Goal: Task Accomplishment & Management: Use online tool/utility

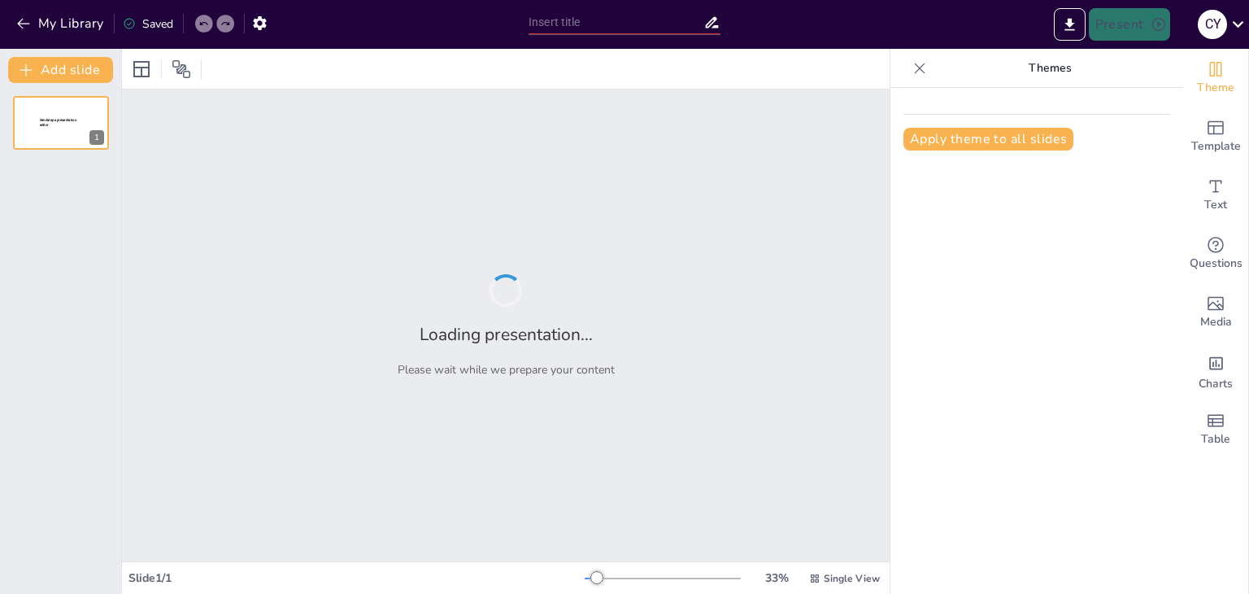
type input "New Sendsteps"
type input "“RECONOCEMOS LOS MILAGROS DE CURACIÓN: EL CIEGO DE NACIMIENTO”"
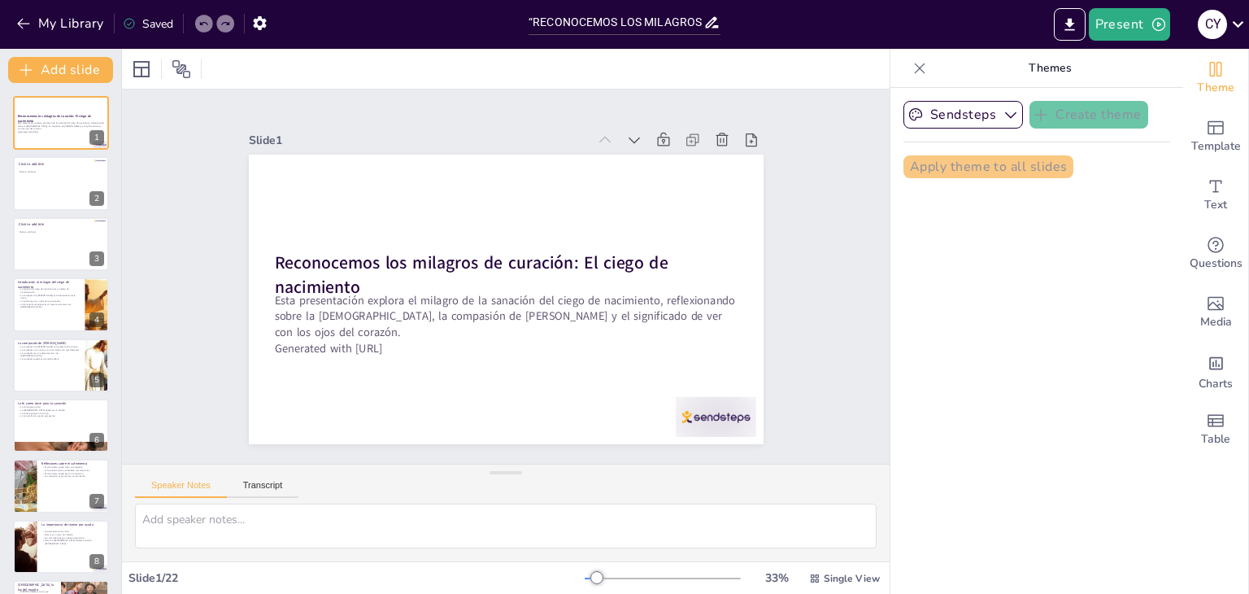
checkbox input "true"
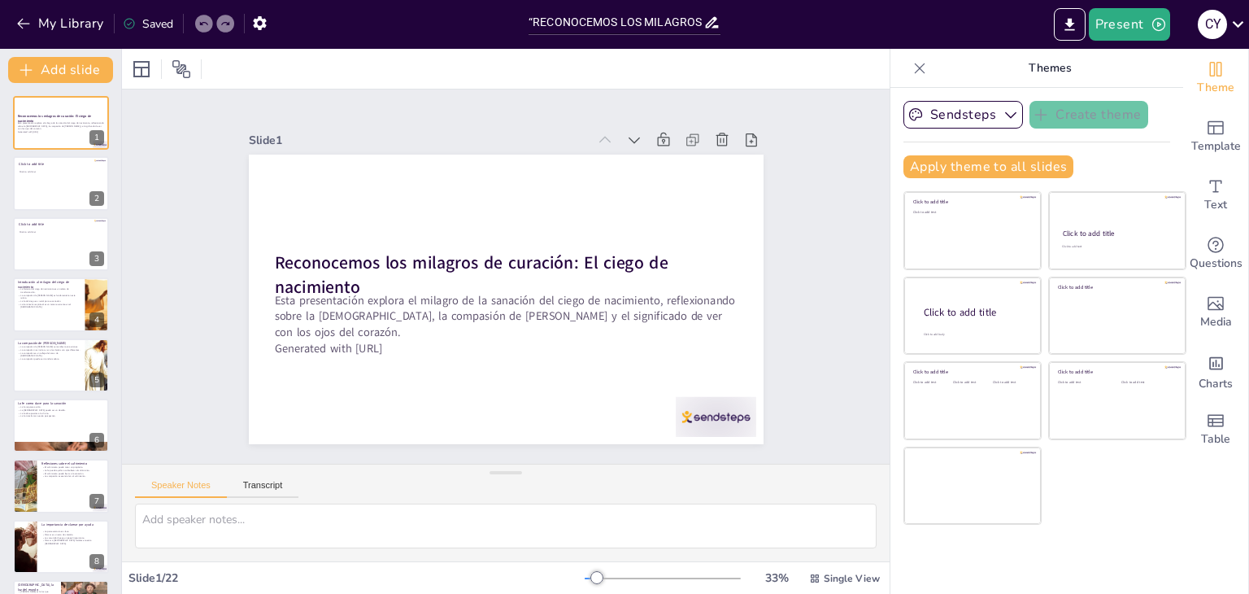
checkbox input "true"
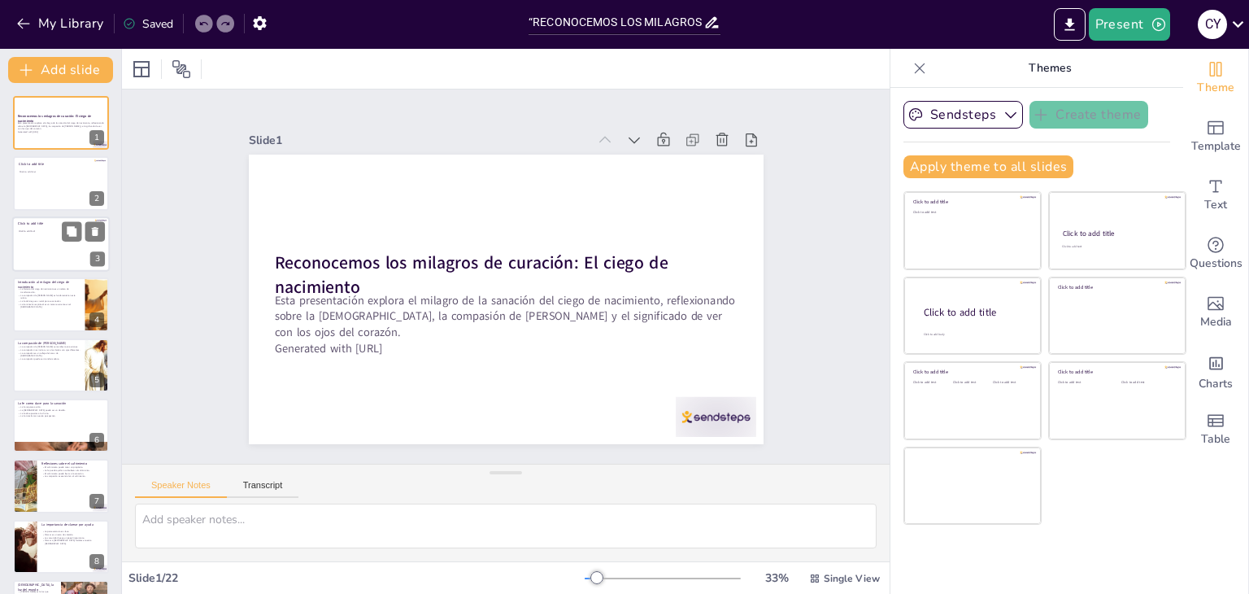
checkbox input "true"
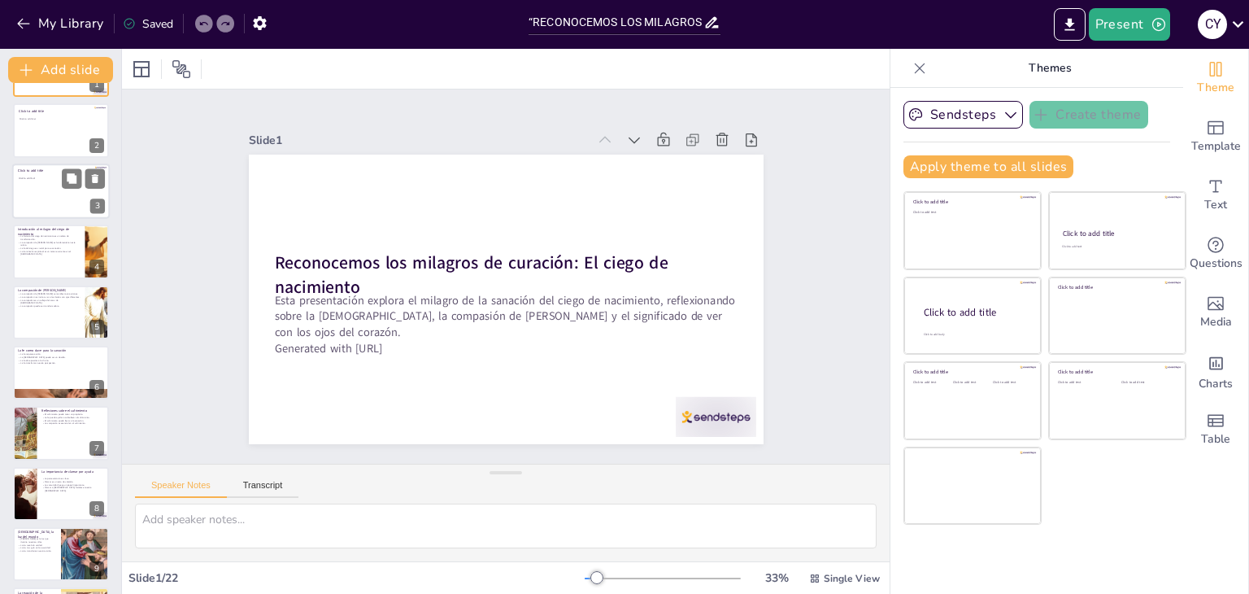
scroll to position [81, 0]
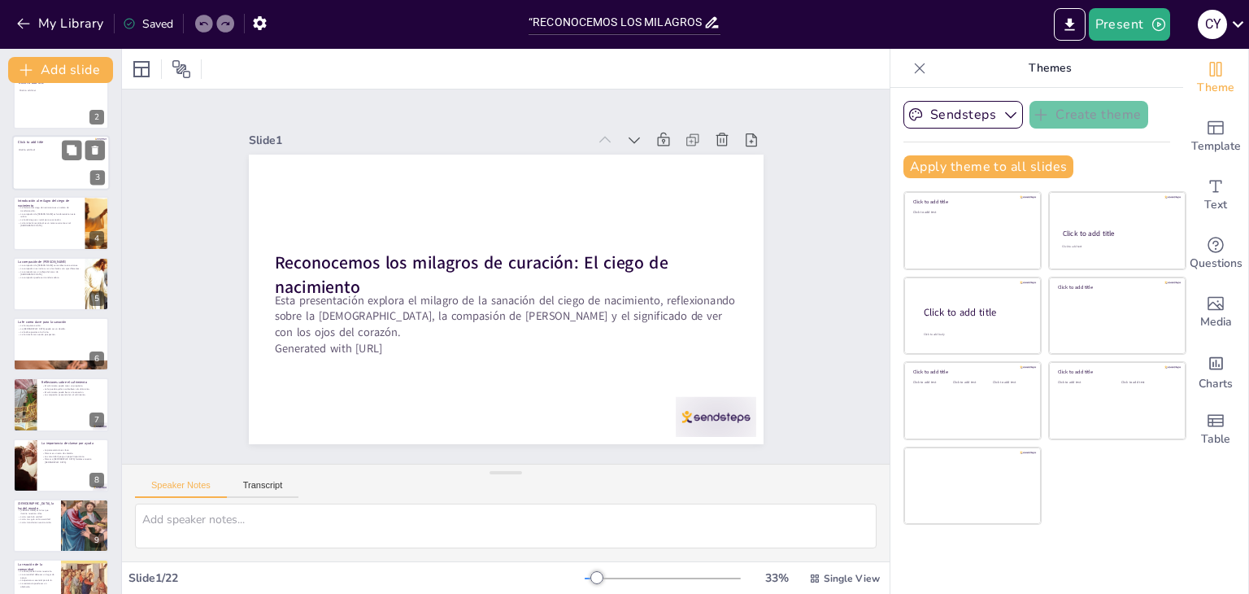
checkbox input "true"
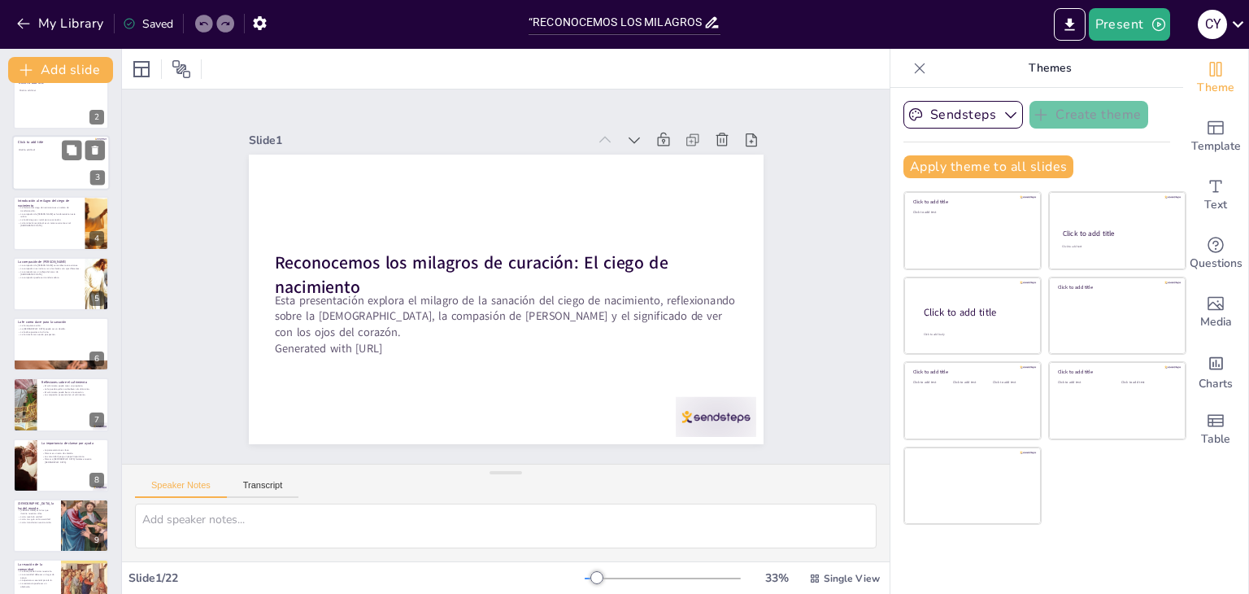
checkbox input "true"
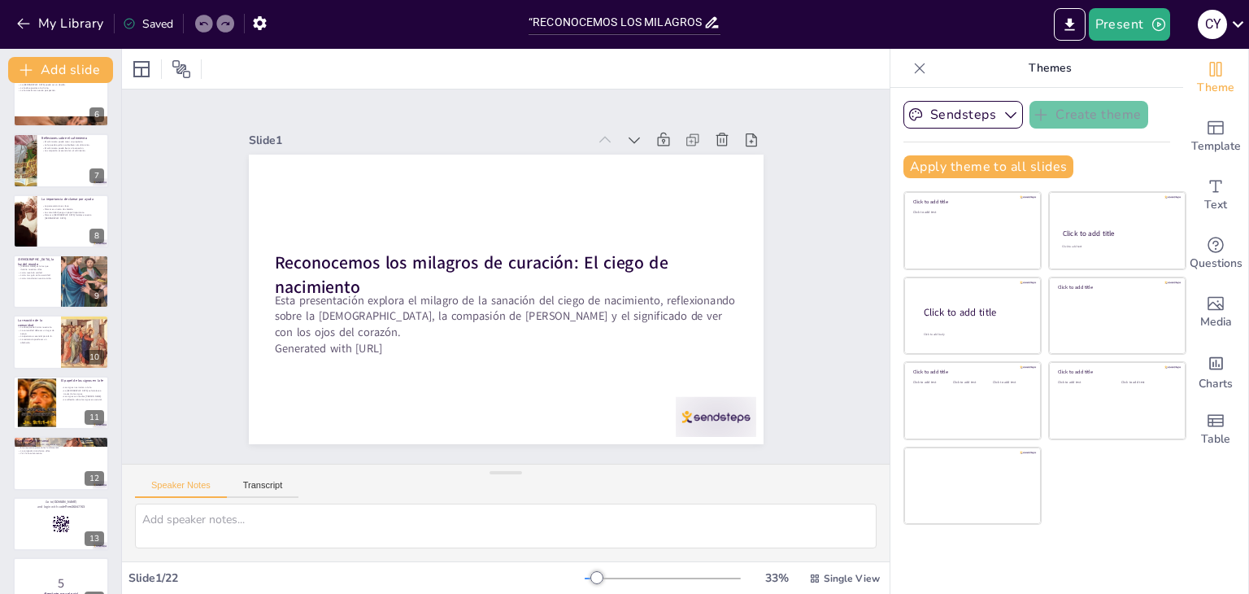
checkbox input "true"
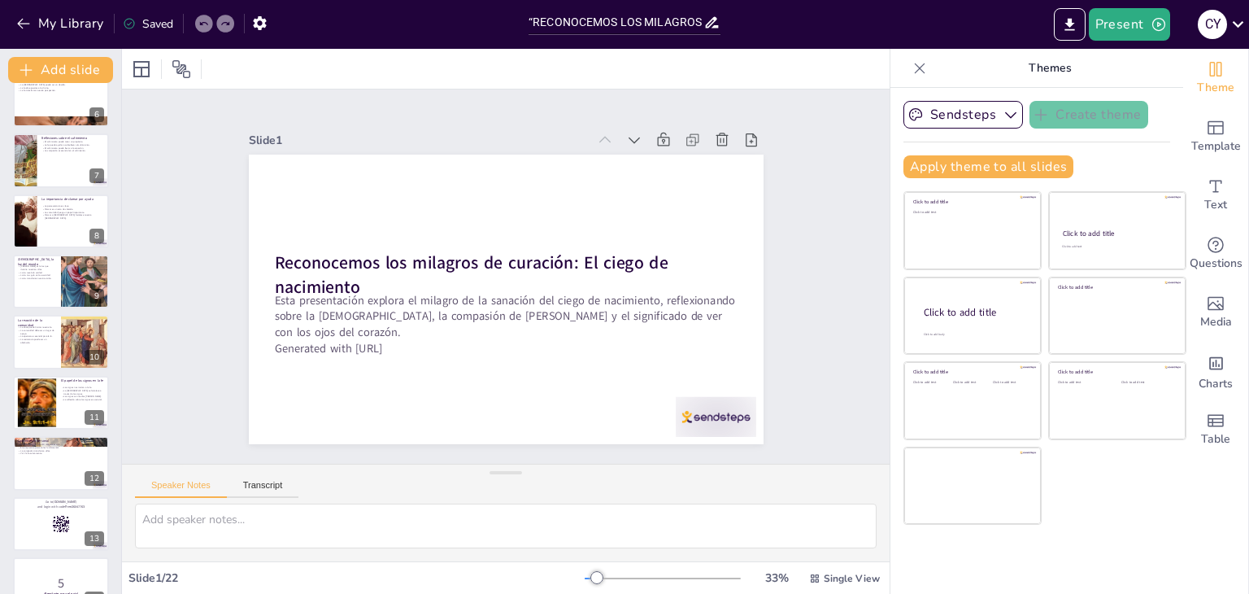
checkbox input "true"
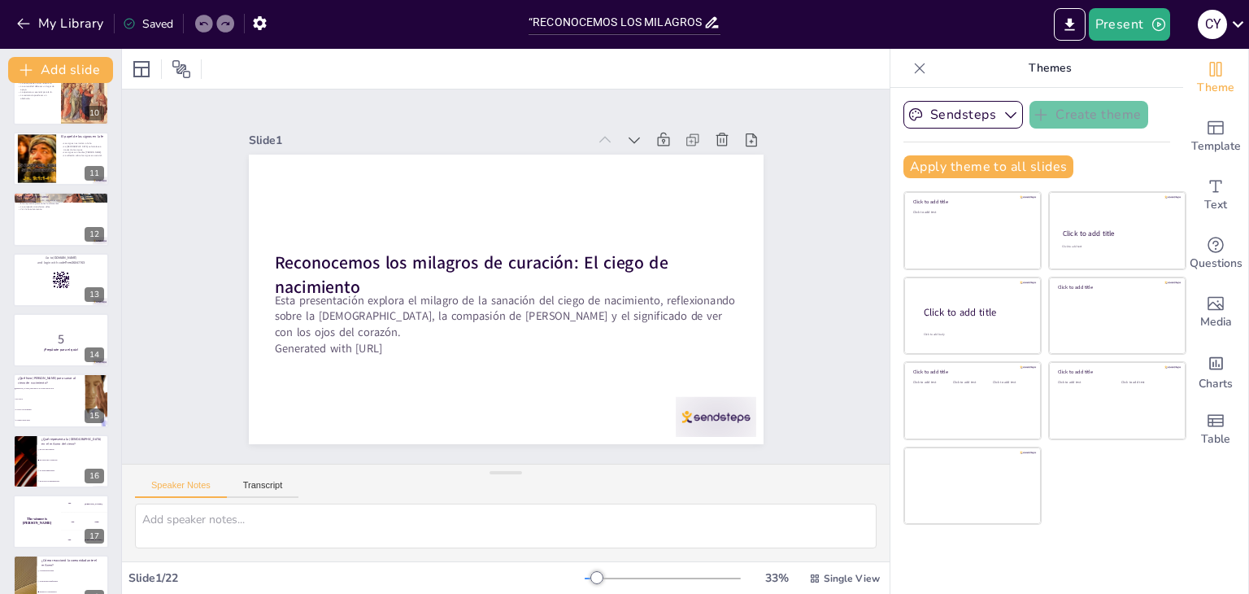
checkbox input "true"
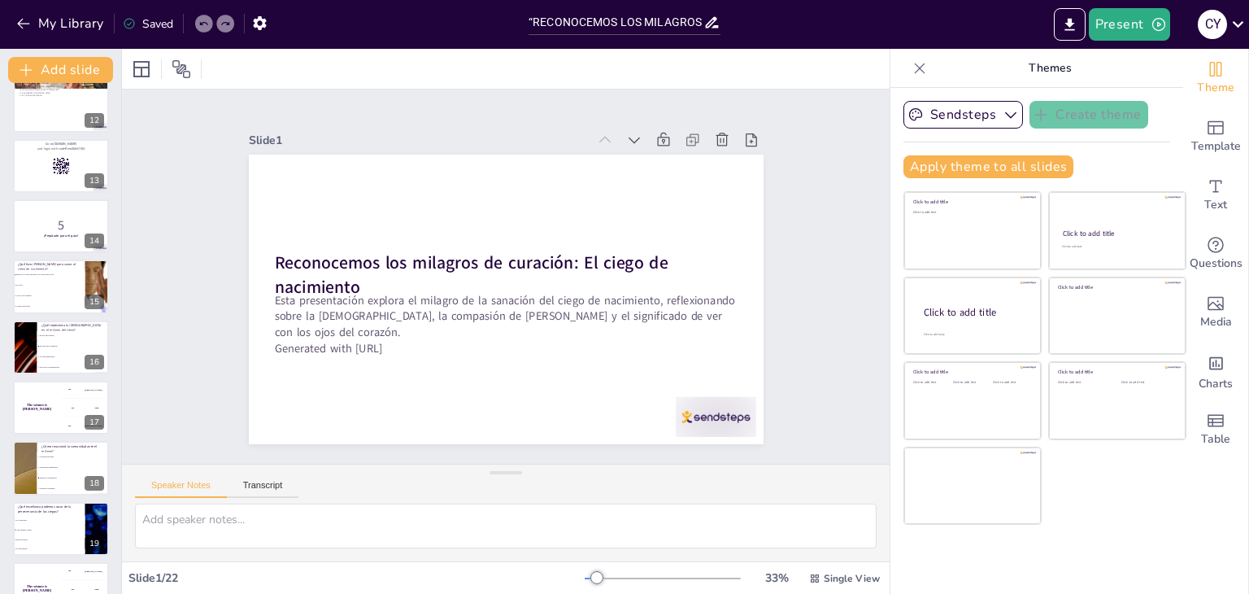
scroll to position [839, 0]
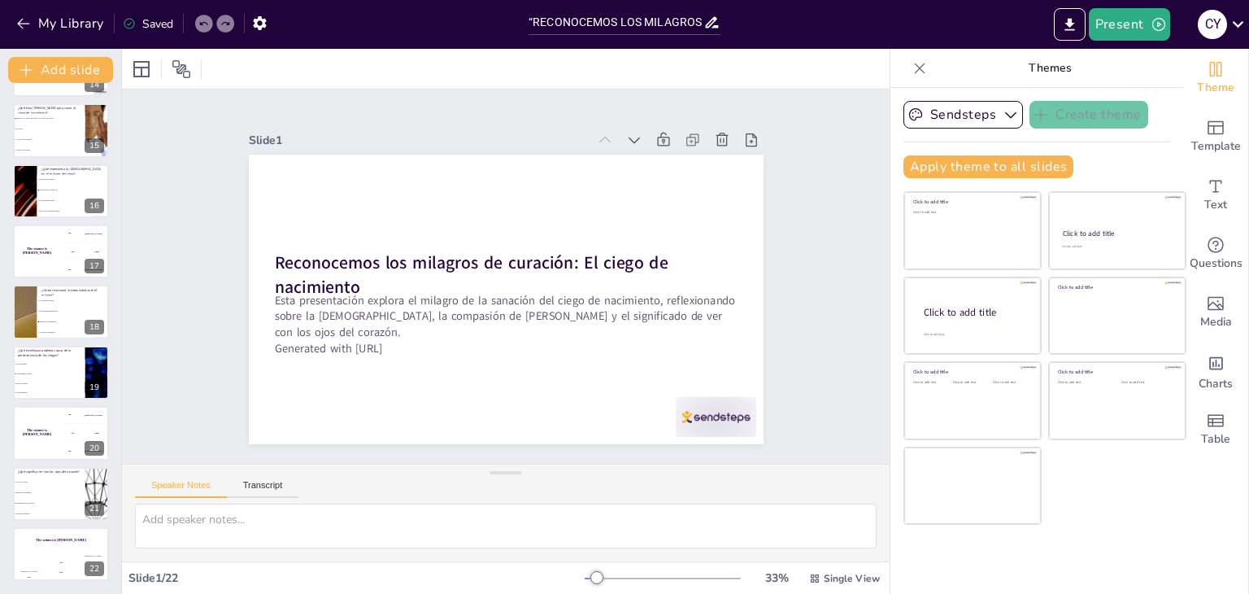
checkbox input "true"
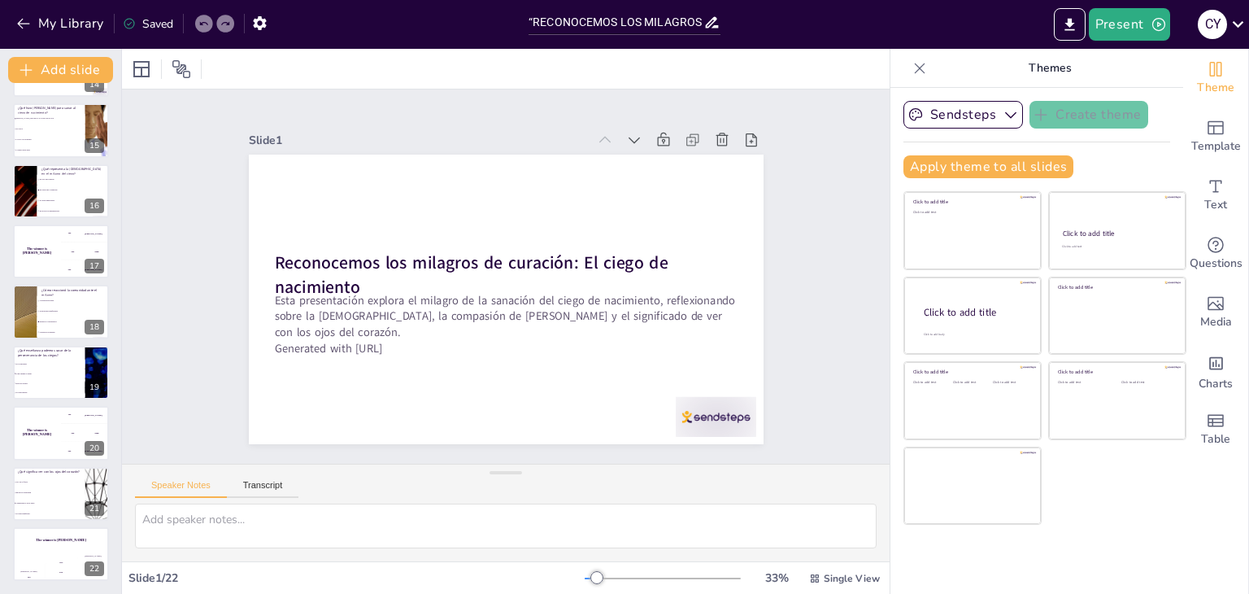
checkbox input "true"
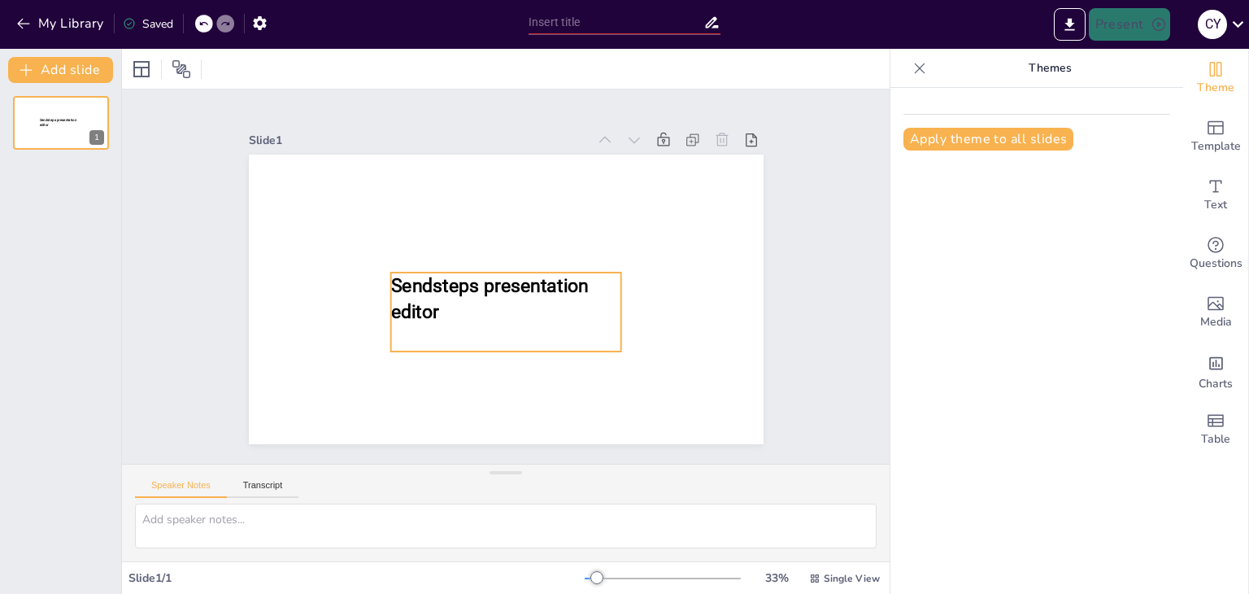
type input "“RECONOCEMOS LOS MILAGROS DE CURACIÓN: EL CIEGO DE NACIMIENTO”"
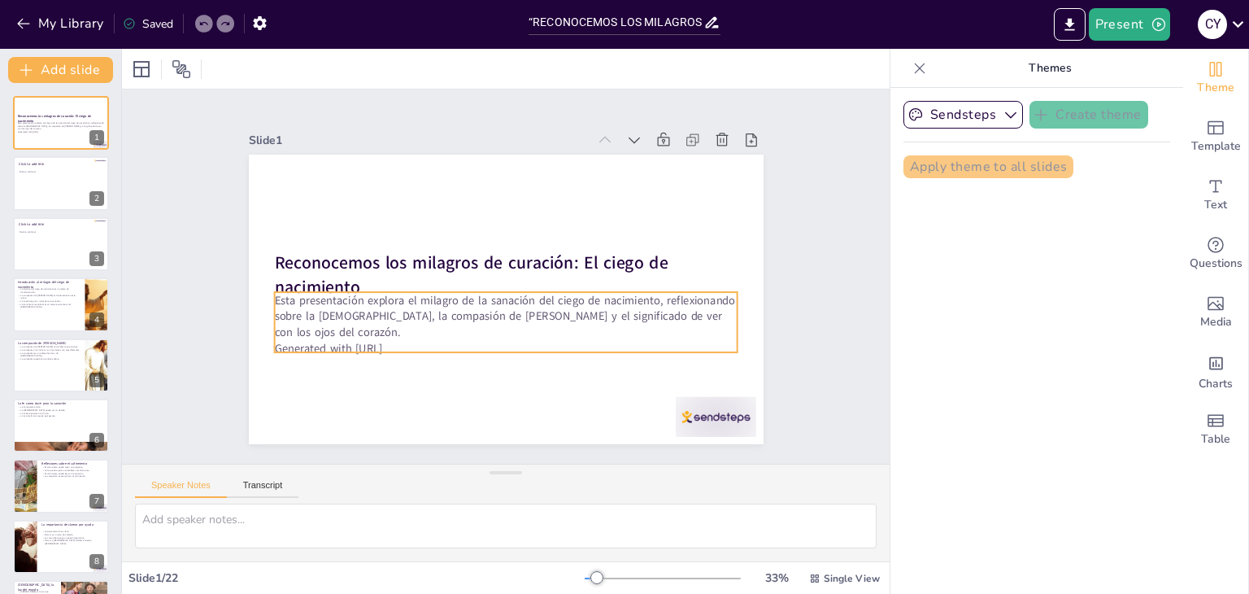
checkbox input "true"
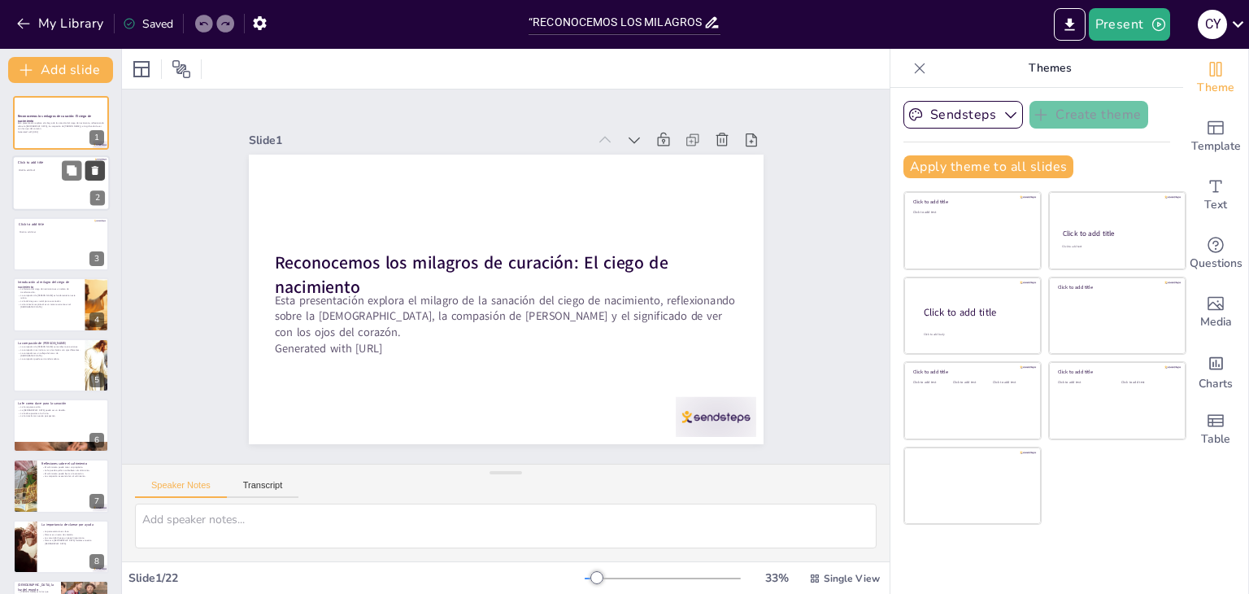
checkbox input "true"
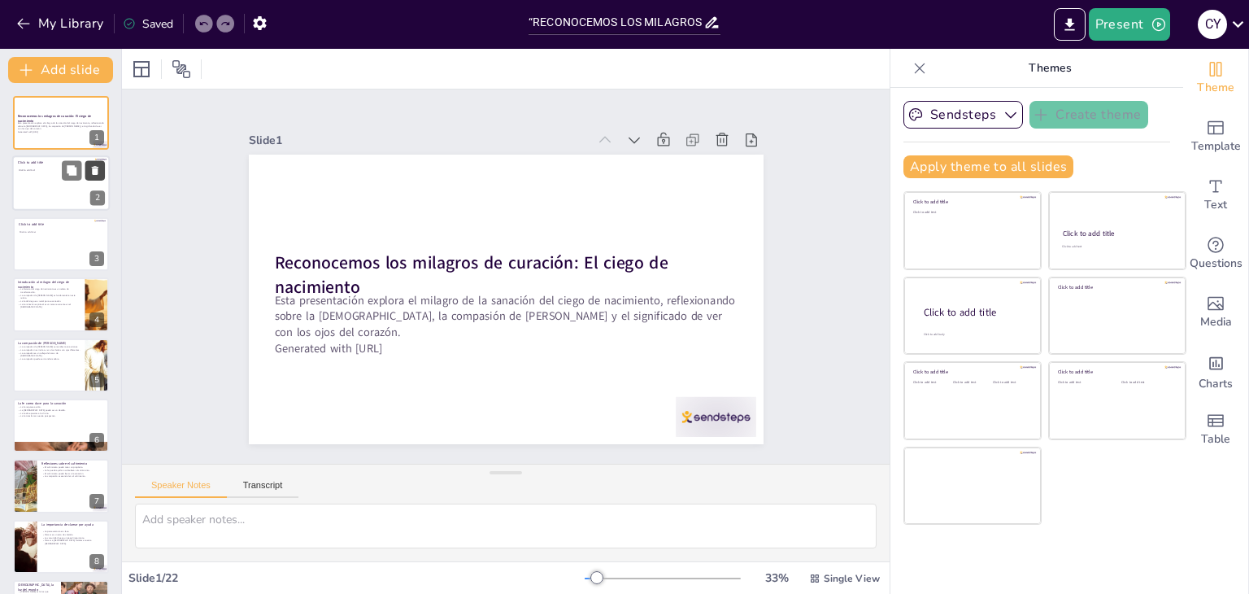
checkbox input "true"
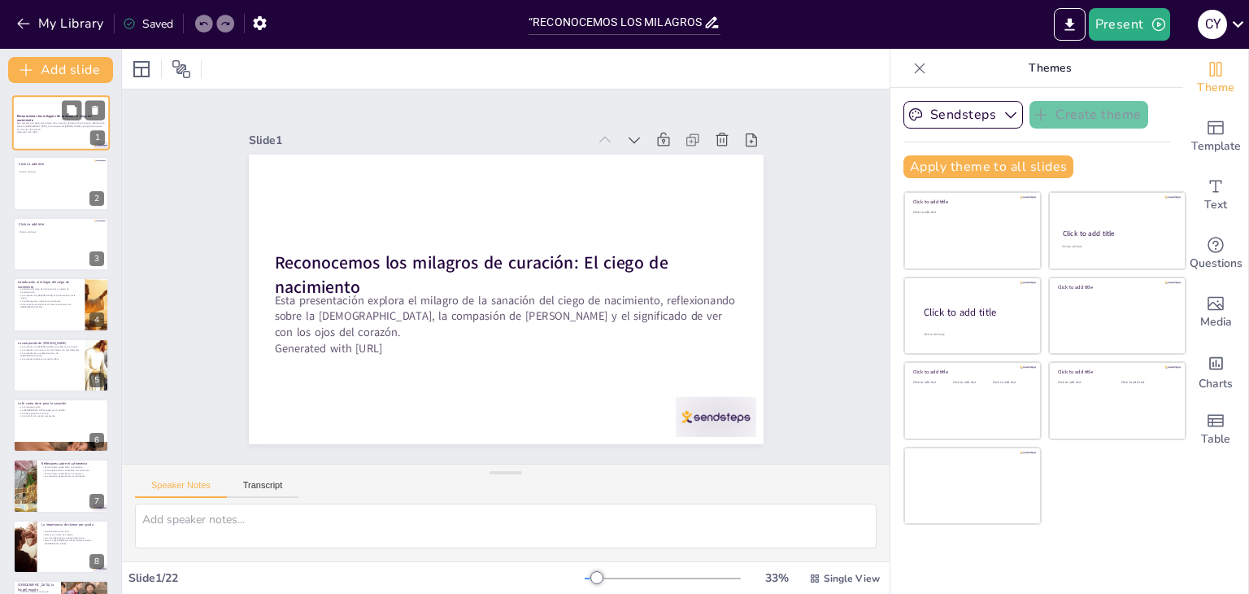
checkbox input "true"
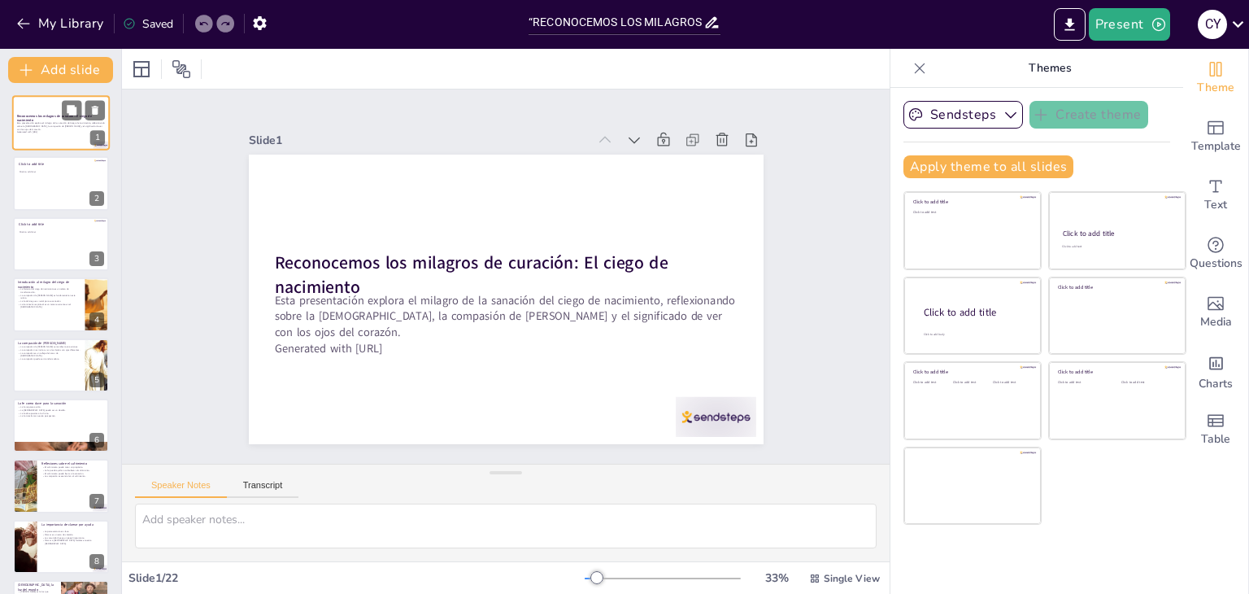
checkbox input "true"
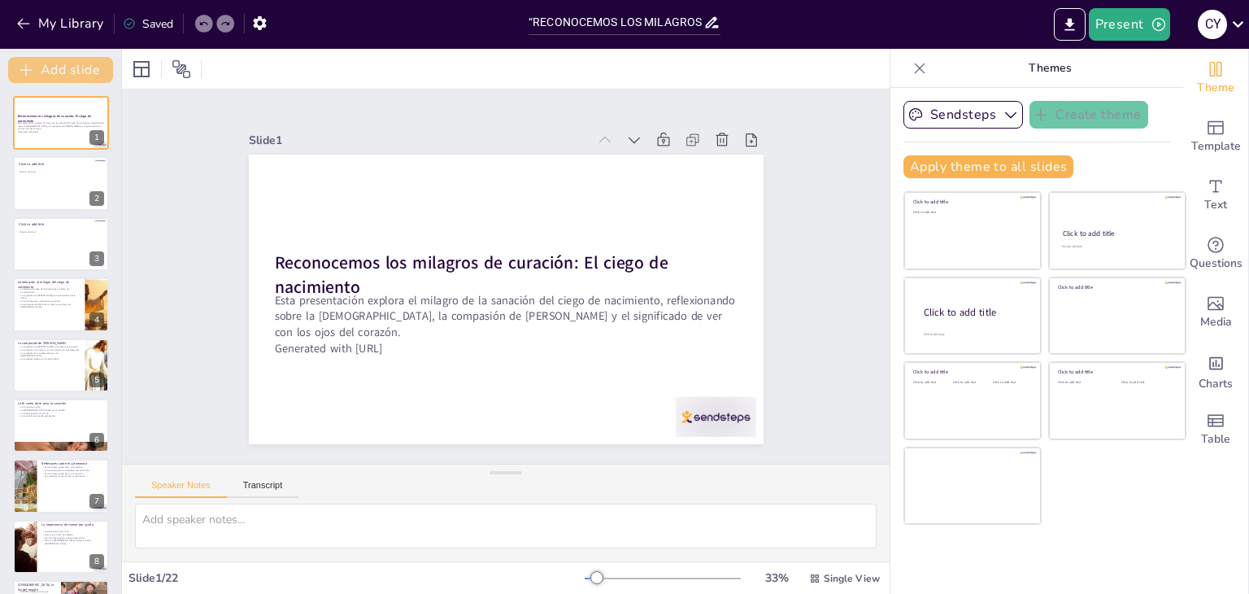
checkbox input "true"
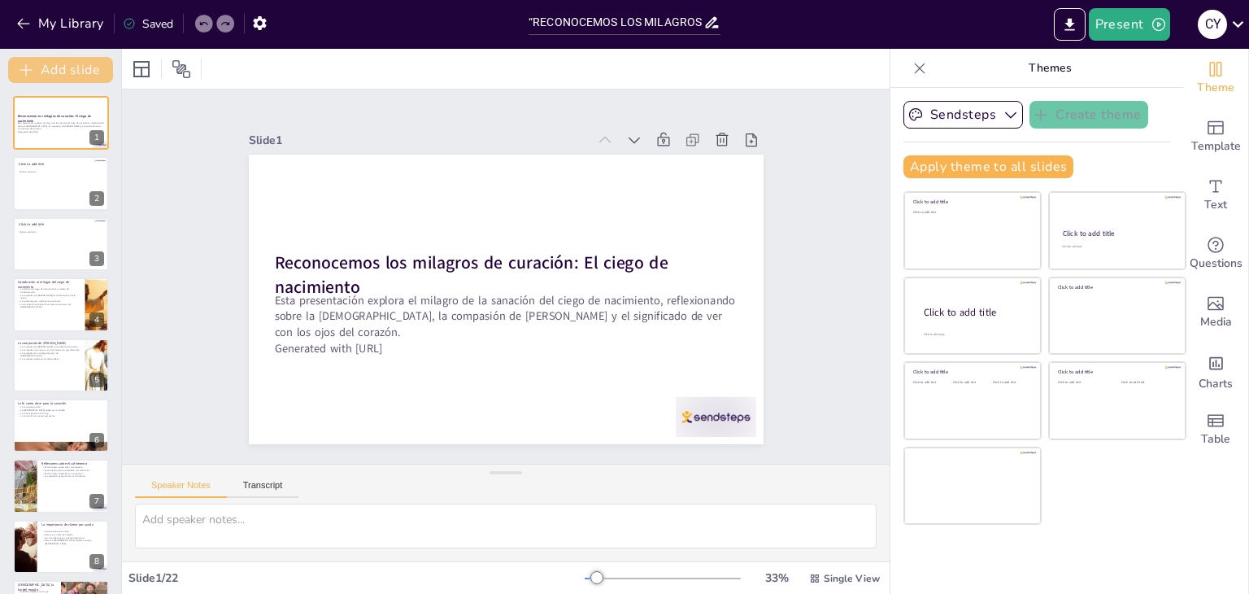
checkbox input "true"
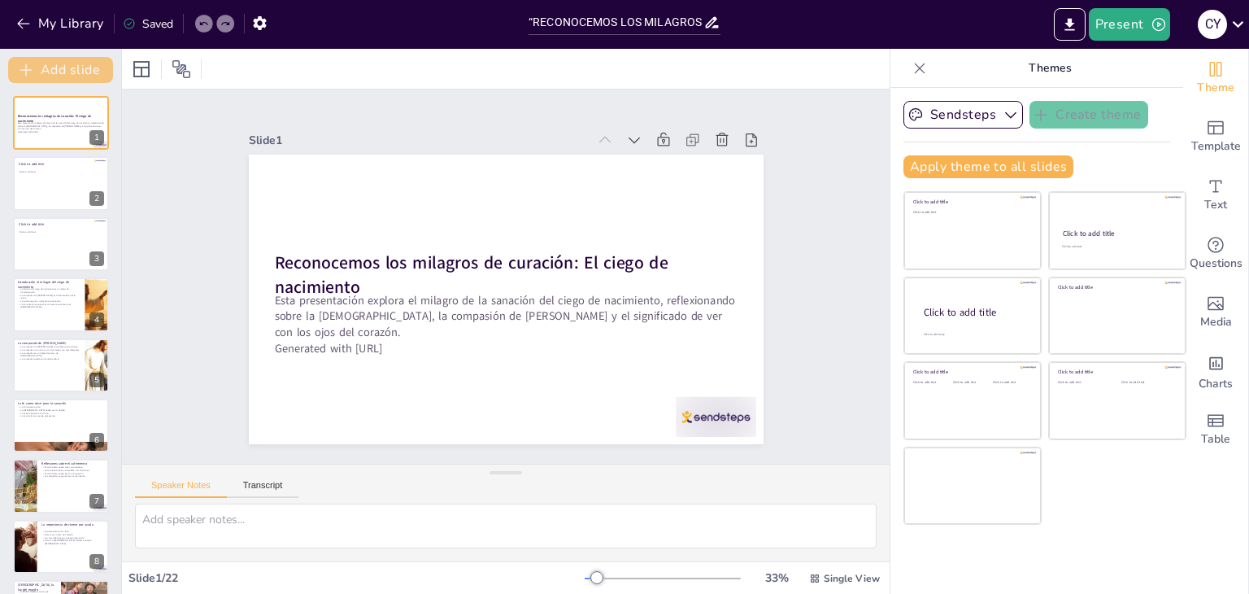
checkbox input "true"
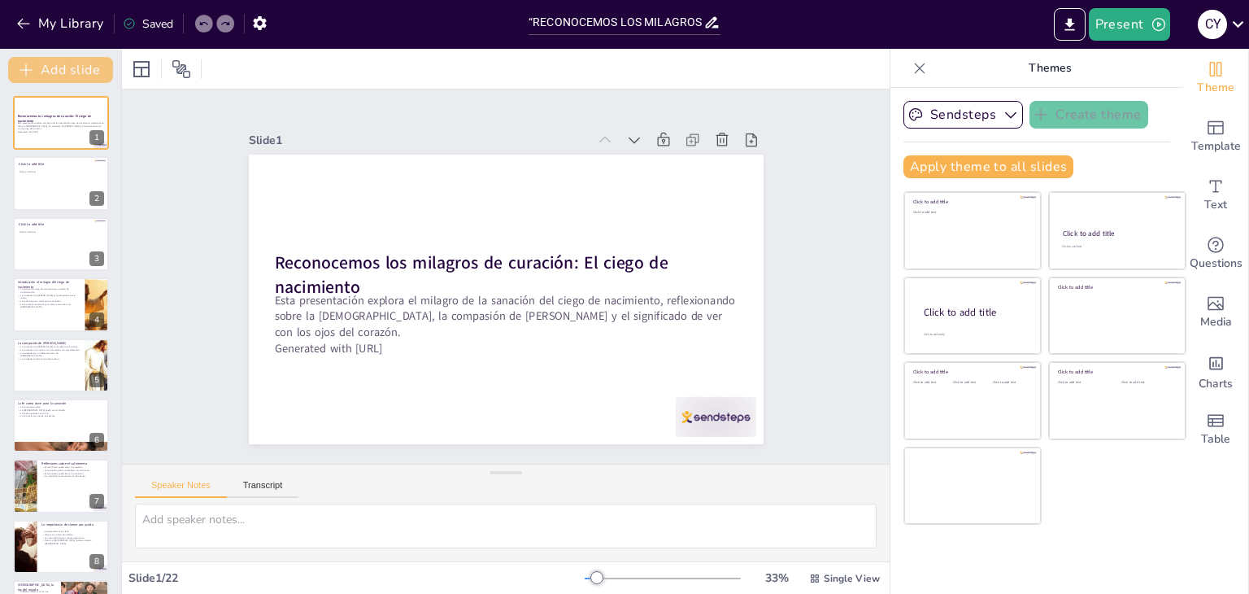
checkbox input "true"
